Goal: Navigation & Orientation: Go to known website

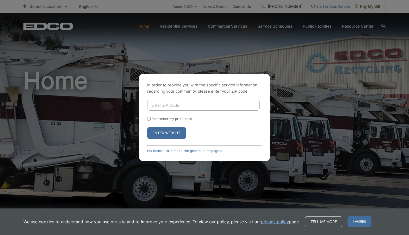
click at [165, 109] on input "Enter ZIP Code" at bounding box center [203, 105] width 113 height 11
type input "92026"
click at [160, 133] on button "Enter Website" at bounding box center [166, 133] width 39 height 12
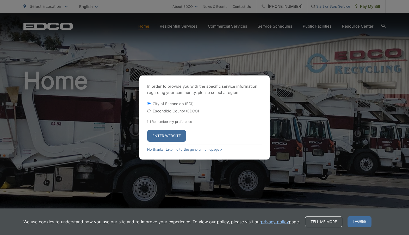
click at [160, 133] on button "Enter Website" at bounding box center [166, 136] width 39 height 12
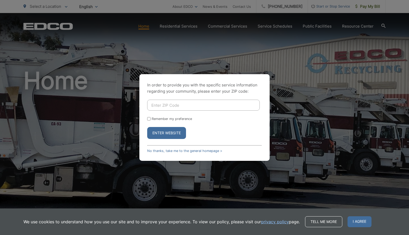
click at [169, 106] on input "Enter ZIP Code" at bounding box center [203, 105] width 113 height 11
type input "92026"
click at [164, 134] on button "Enter Website" at bounding box center [166, 133] width 39 height 12
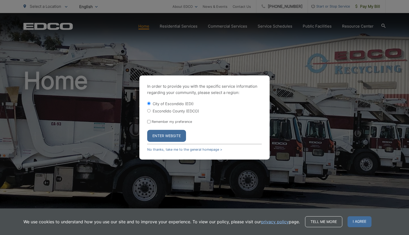
click at [166, 137] on button "Enter Website" at bounding box center [166, 136] width 39 height 12
